Goal: Transaction & Acquisition: Obtain resource

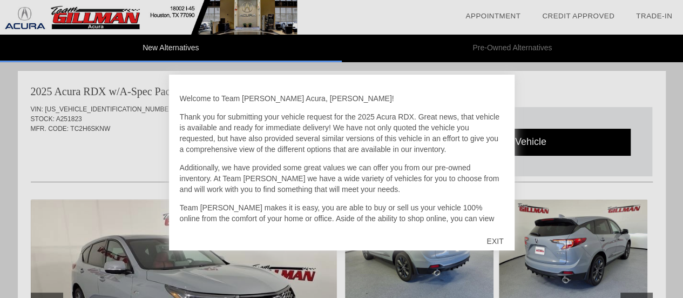
click at [493, 243] on div "EXIT" at bounding box center [495, 241] width 38 height 32
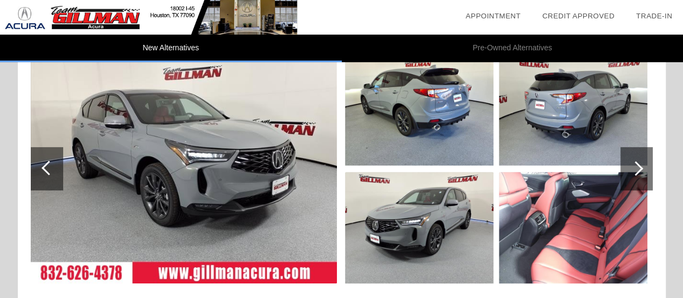
scroll to position [162, 0]
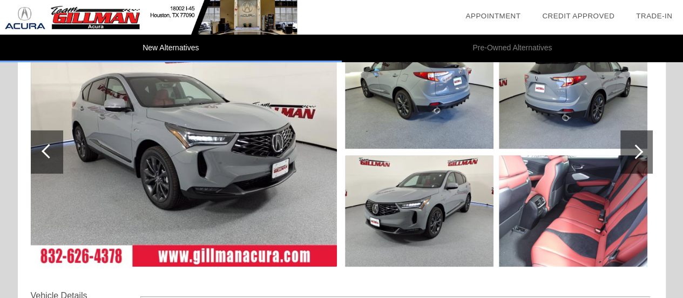
click at [231, 156] on img at bounding box center [184, 151] width 306 height 229
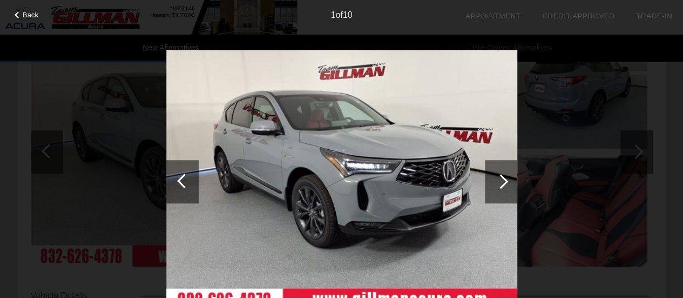
click at [504, 170] on div at bounding box center [501, 181] width 32 height 43
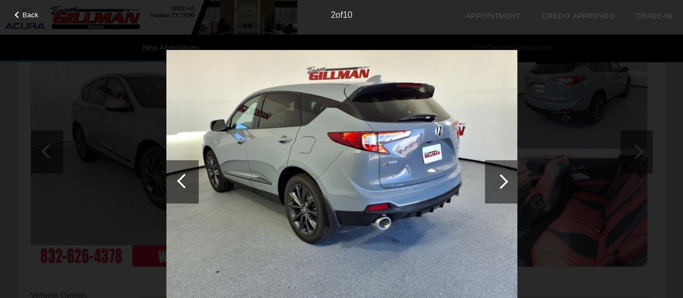
click at [504, 169] on div at bounding box center [501, 181] width 32 height 43
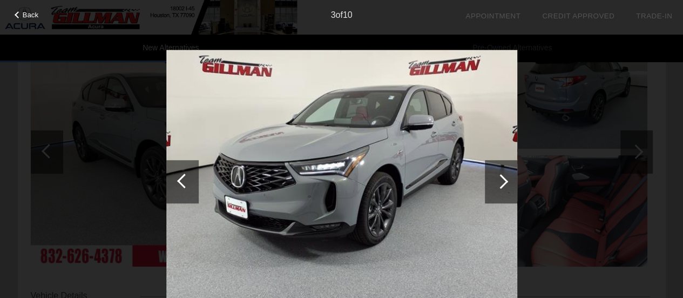
click at [504, 169] on div at bounding box center [501, 181] width 32 height 43
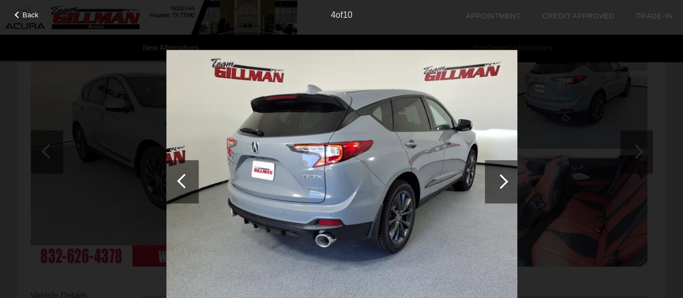
click at [504, 169] on div at bounding box center [501, 181] width 32 height 43
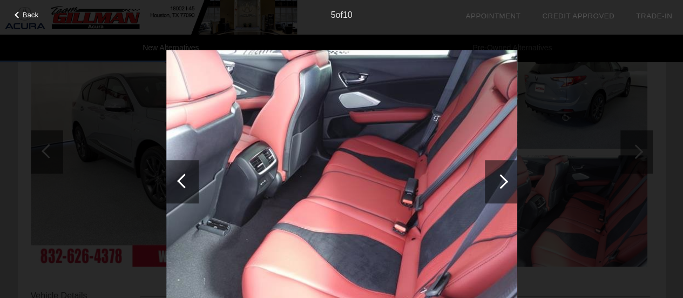
click at [504, 169] on div at bounding box center [501, 181] width 32 height 43
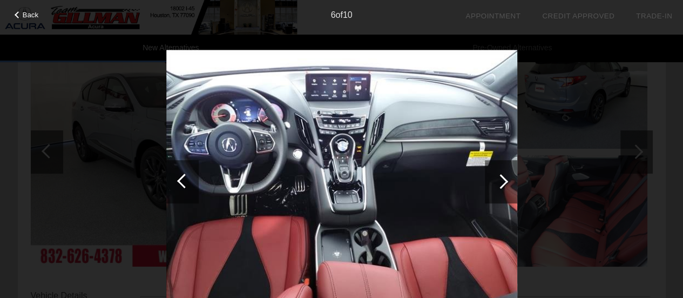
click at [504, 169] on div at bounding box center [501, 181] width 32 height 43
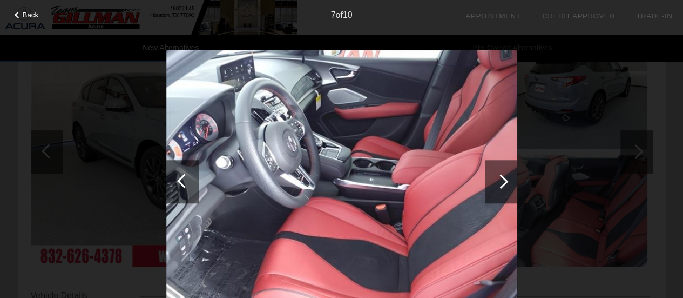
click at [504, 169] on div at bounding box center [501, 181] width 32 height 43
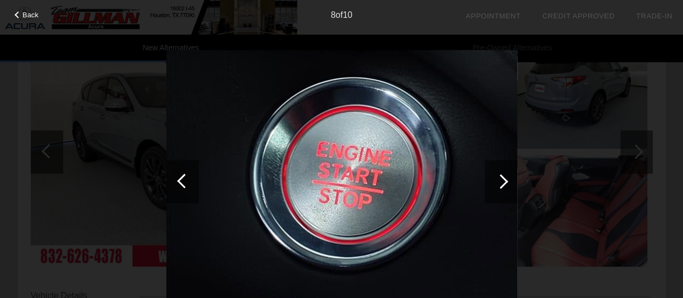
click at [504, 169] on div at bounding box center [501, 181] width 32 height 43
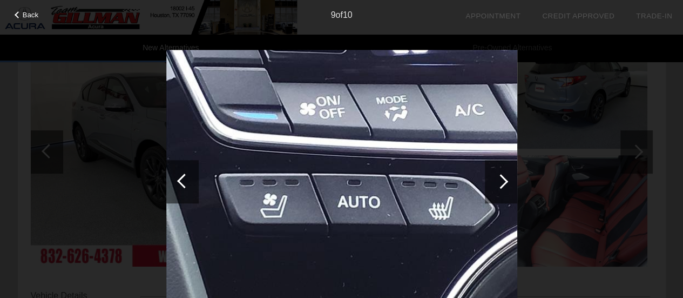
click at [504, 169] on div at bounding box center [501, 181] width 32 height 43
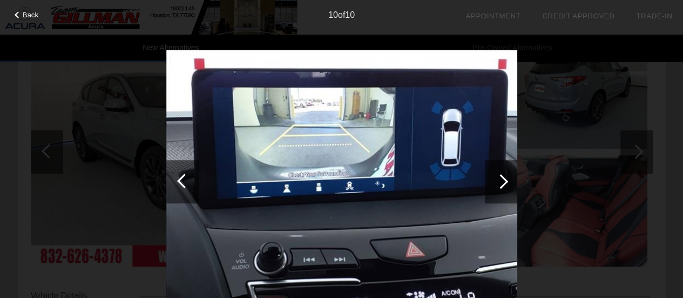
click at [504, 169] on div at bounding box center [501, 181] width 32 height 43
click at [17, 11] on div "Back" at bounding box center [27, 13] width 54 height 5
